Goal: Information Seeking & Learning: Learn about a topic

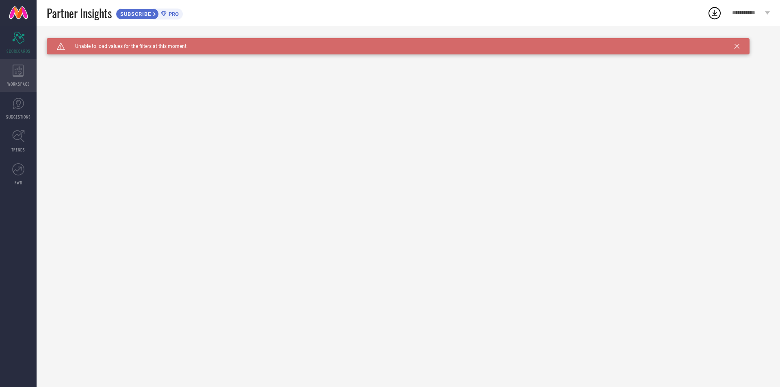
click at [22, 71] on icon at bounding box center [18, 71] width 11 height 12
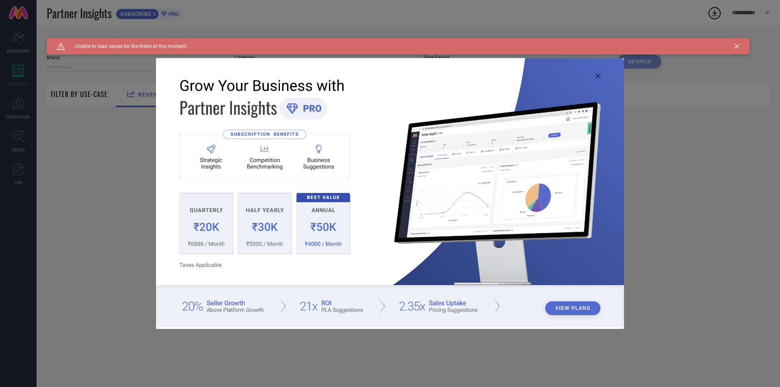
type input "1 STOP FASHION"
type input "All"
click at [598, 74] on icon at bounding box center [598, 76] width 5 height 5
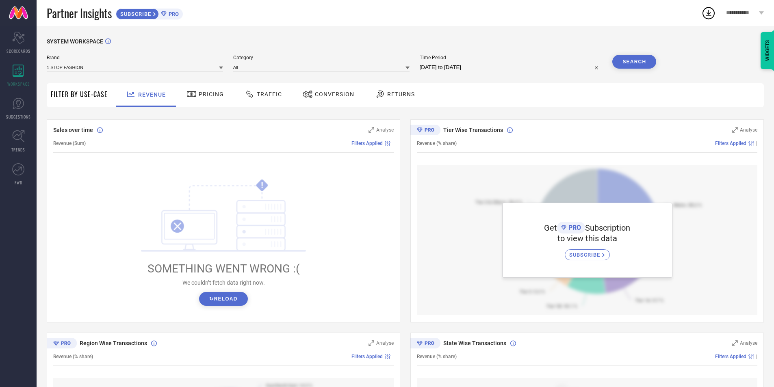
click at [592, 253] on span "SUBSCRIBE" at bounding box center [585, 255] width 33 height 6
click at [24, 32] on icon "Scorecard" at bounding box center [18, 38] width 13 height 12
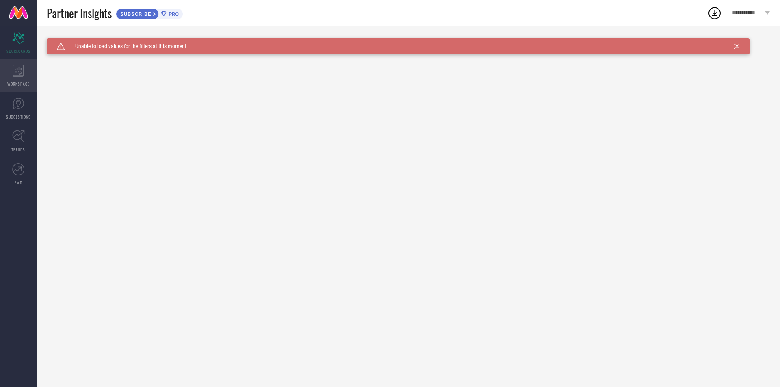
click at [11, 64] on div "WORKSPACE" at bounding box center [18, 75] width 37 height 32
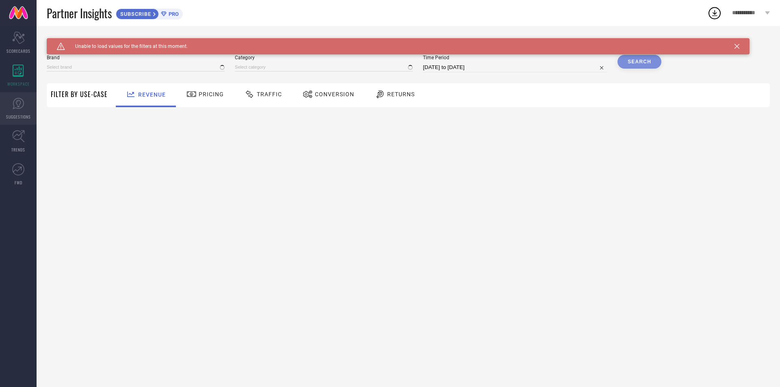
type input "1 STOP FASHION"
type input "All"
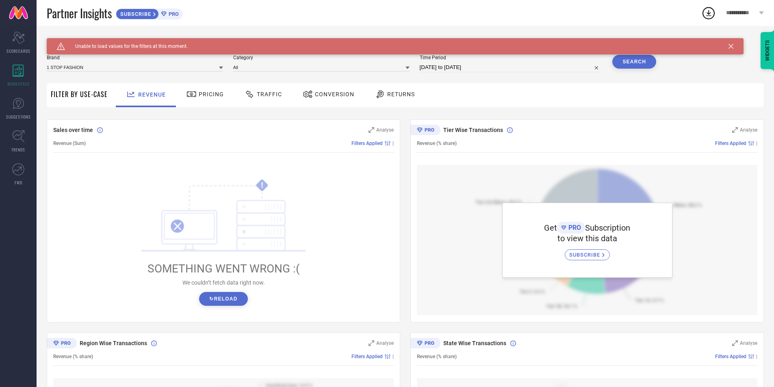
click at [222, 302] on button "↻ Reload" at bounding box center [223, 299] width 48 height 14
click at [731, 43] on div "Caution Created with Sketch. Unable to load values for the filters at this mome…" at bounding box center [395, 46] width 697 height 16
click at [731, 47] on icon at bounding box center [730, 46] width 5 height 5
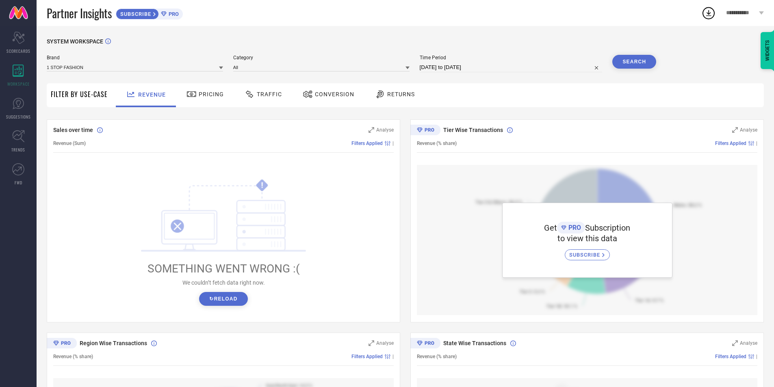
click at [769, 53] on div "WIDGETS" at bounding box center [767, 50] width 14 height 37
click at [737, 60] on div "Tier Wise Transactions" at bounding box center [735, 60] width 78 height 8
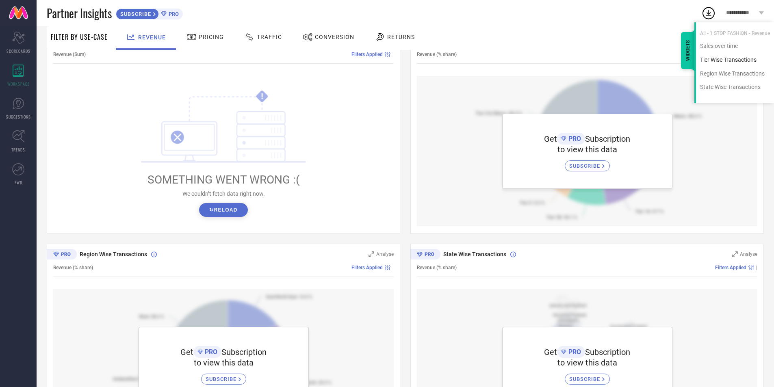
scroll to position [89, 0]
click at [739, 72] on div "Region Wise Transactions" at bounding box center [735, 74] width 78 height 8
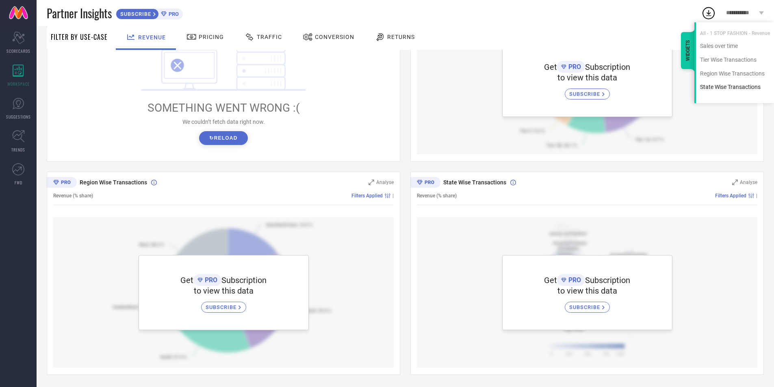
click at [735, 89] on div "State Wise Transactions" at bounding box center [735, 87] width 78 height 8
click at [722, 32] on div "All - 1 STOP FASHION - Revenue" at bounding box center [735, 29] width 78 height 14
click at [719, 47] on div "Sales over time" at bounding box center [735, 46] width 78 height 8
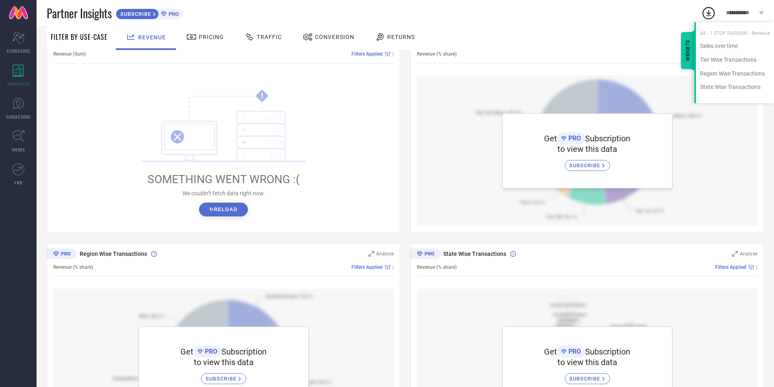
click at [390, 34] on span "Returns" at bounding box center [401, 37] width 28 height 6
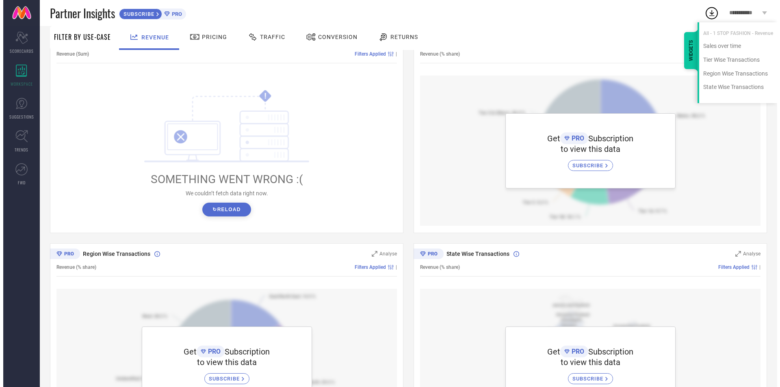
scroll to position [0, 0]
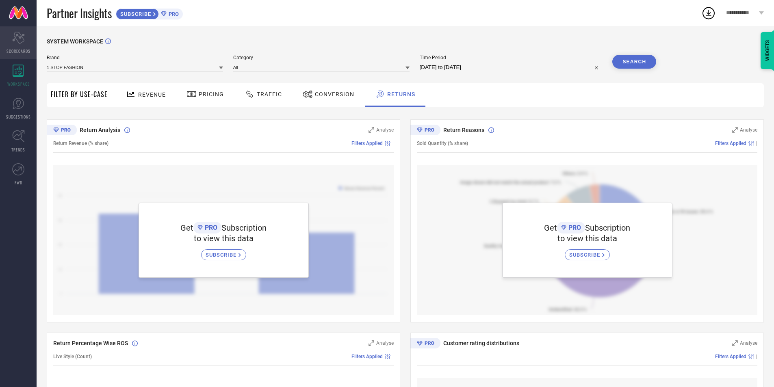
click at [22, 27] on div "Scorecard SCORECARDS" at bounding box center [18, 42] width 37 height 32
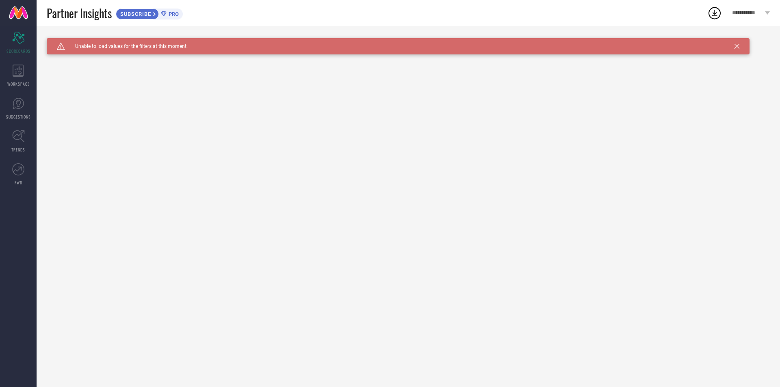
drag, startPoint x: 739, startPoint y: 45, endPoint x: 762, endPoint y: 13, distance: 39.9
click at [738, 45] on icon at bounding box center [736, 46] width 5 height 5
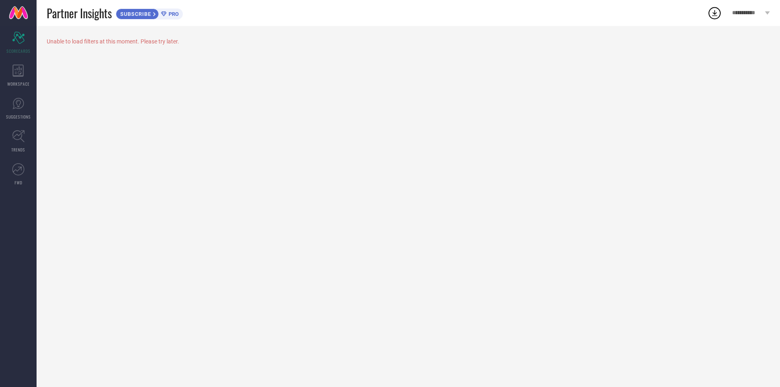
click at [765, 6] on div "**********" at bounding box center [751, 13] width 58 height 26
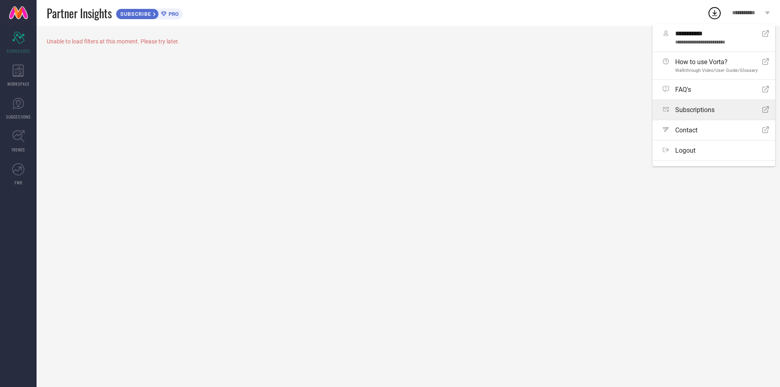
click at [708, 108] on span "Subscriptions" at bounding box center [694, 110] width 39 height 8
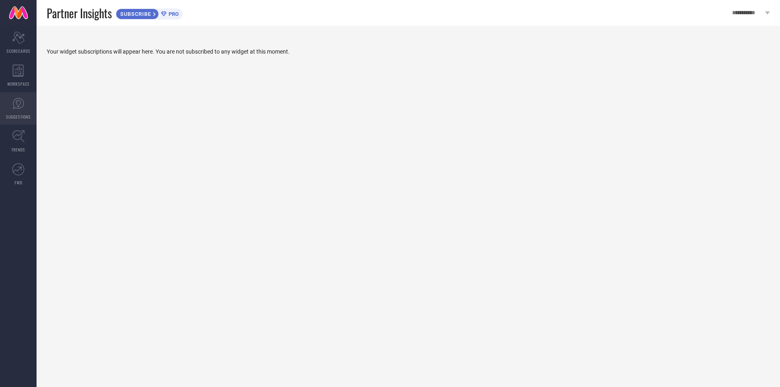
click at [12, 108] on link "SUGGESTIONS" at bounding box center [18, 108] width 37 height 32
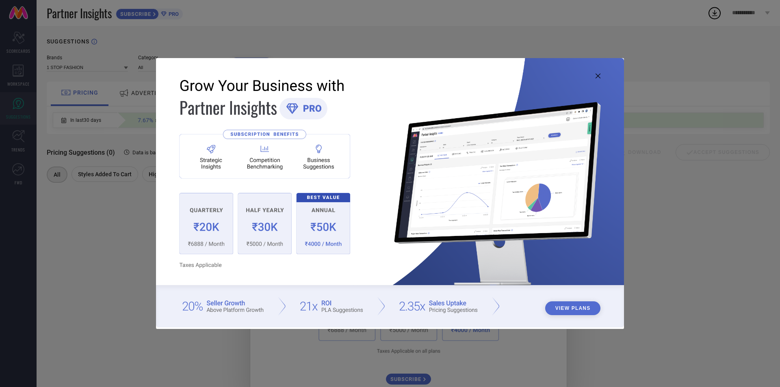
click at [602, 73] on img at bounding box center [390, 192] width 468 height 269
click at [600, 76] on icon at bounding box center [598, 76] width 5 height 5
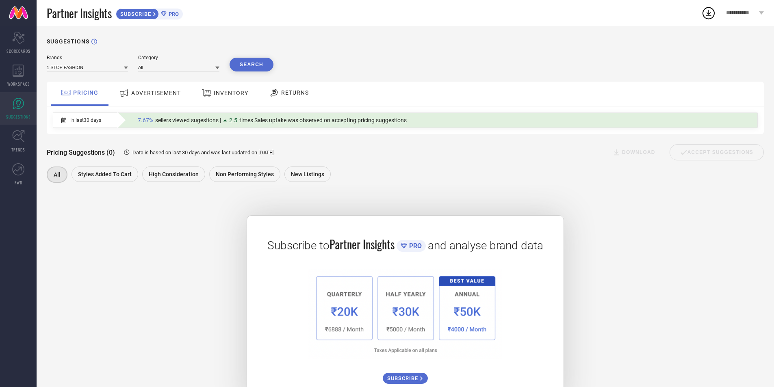
click at [166, 95] on span "ADVERTISEMENT" at bounding box center [156, 93] width 50 height 6
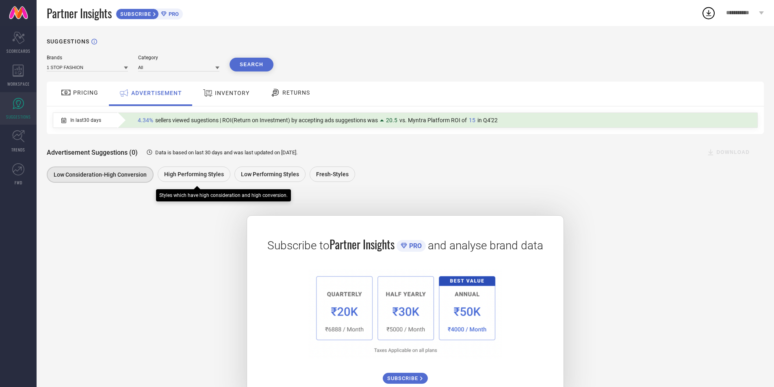
click at [201, 175] on span "High Performing Styles" at bounding box center [194, 174] width 60 height 6
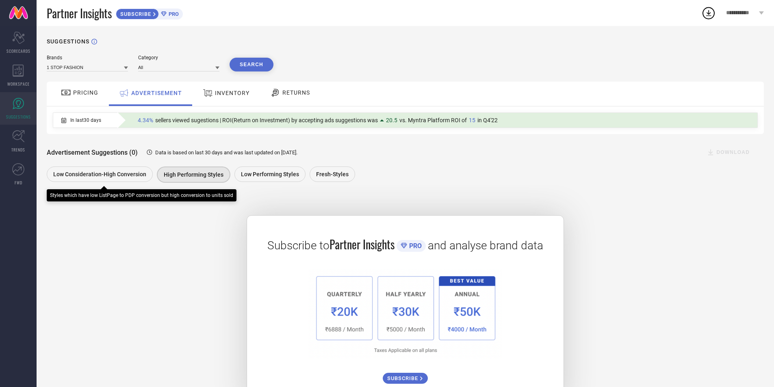
click at [126, 173] on span "Low Consideration-High Conversion" at bounding box center [99, 174] width 93 height 6
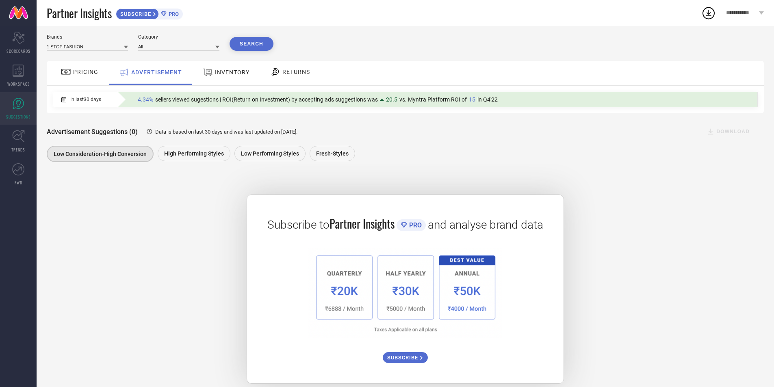
scroll to position [32, 0]
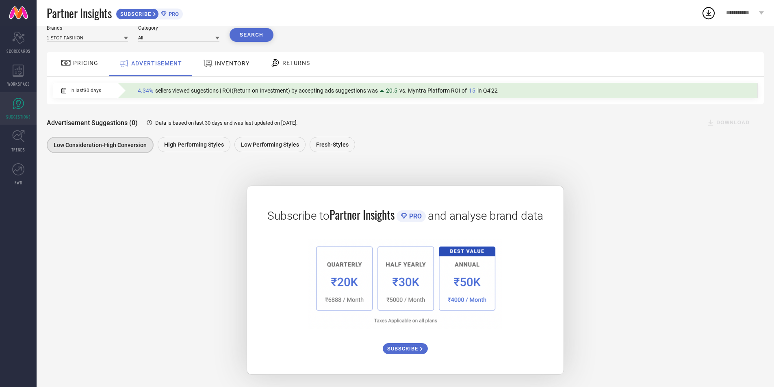
click at [408, 347] on span "SUBSCRIBE" at bounding box center [403, 349] width 33 height 6
